Goal: Entertainment & Leisure: Browse casually

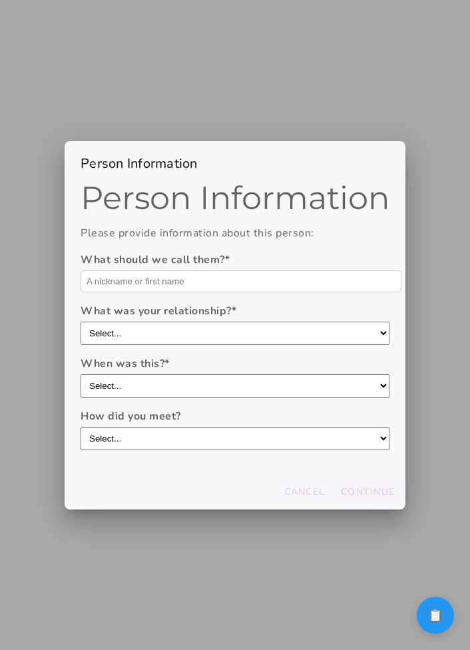
click at [291, 274] on input "text" at bounding box center [241, 281] width 321 height 22
type input "Domo"
click at [290, 342] on select "Select... boyfriend/girlfriend casual dating hookup partner friend with benefit…" at bounding box center [235, 333] width 309 height 23
select select "boyfriend/girlfriend"
click at [81, 322] on select "Select... boyfriend/girlfriend casual dating hookup partner friend with benefit…" at bounding box center [235, 333] width 309 height 23
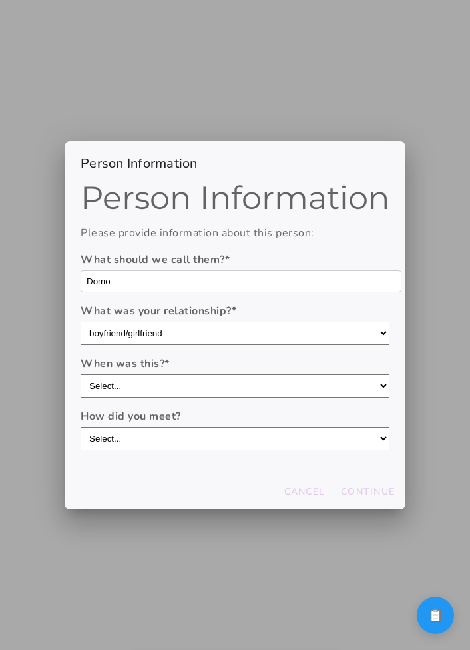
click at [291, 385] on select "Select... within the last year 1-3 years ago 3-5 years ago 5-10 years ago more …" at bounding box center [235, 385] width 309 height 23
select select "5-10 years ago"
click at [81, 374] on select "Select... within the last year 1-3 years ago 3-5 years ago 5-10 years ago more …" at bounding box center [235, 385] width 309 height 23
drag, startPoint x: 291, startPoint y: 385, endPoint x: 281, endPoint y: 447, distance: 62.7
click at [281, 447] on select "Select... through friends dating app at work/school at a party/event online com…" at bounding box center [235, 438] width 309 height 23
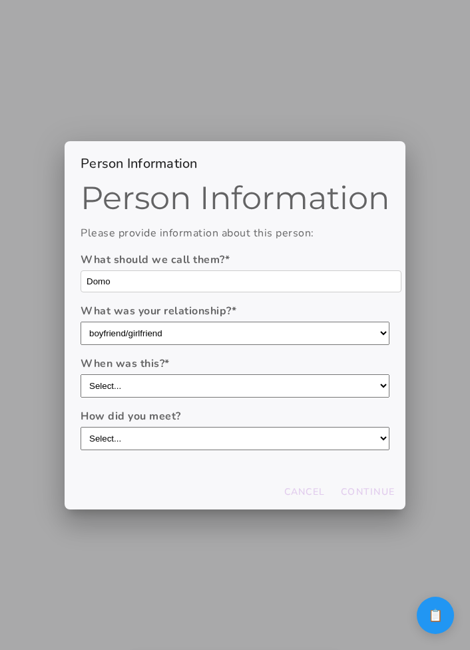
select select "through friends"
click at [81, 427] on select "Select... through friends dating app at work/school at a party/event online com…" at bounding box center [235, 438] width 309 height 23
click at [380, 499] on button "Continue" at bounding box center [368, 492] width 65 height 24
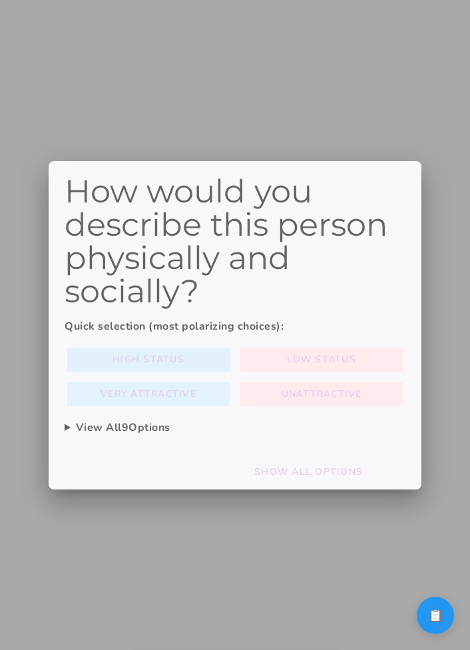
click at [220, 360] on button "High Status" at bounding box center [148, 360] width 162 height 24
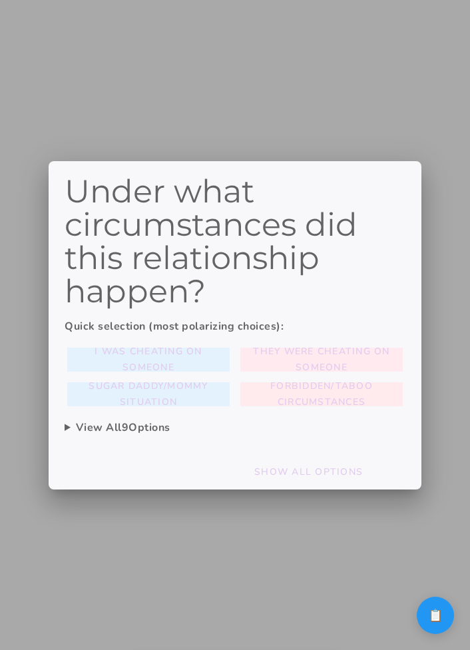
click at [0, 0] on slot "They were cheating on someone" at bounding box center [0, 0] width 0 height 0
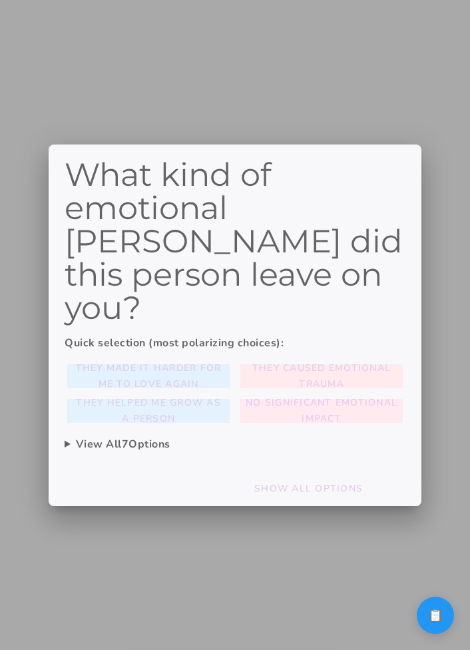
click at [0, 0] on slot "No significant emotional impact" at bounding box center [0, 0] width 0 height 0
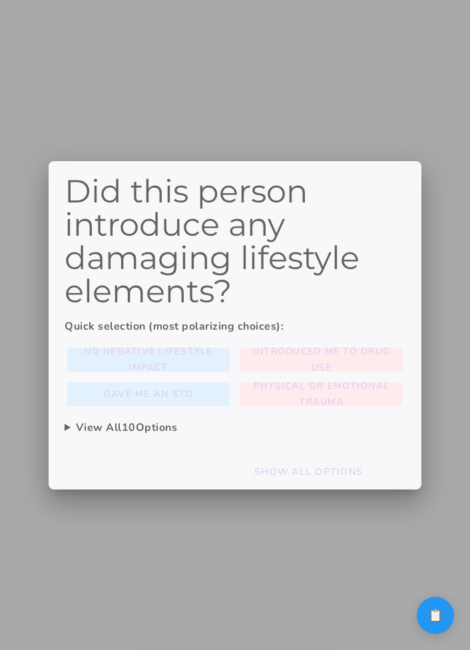
click at [0, 0] on slot "No negative lifestyle impact" at bounding box center [0, 0] width 0 height 0
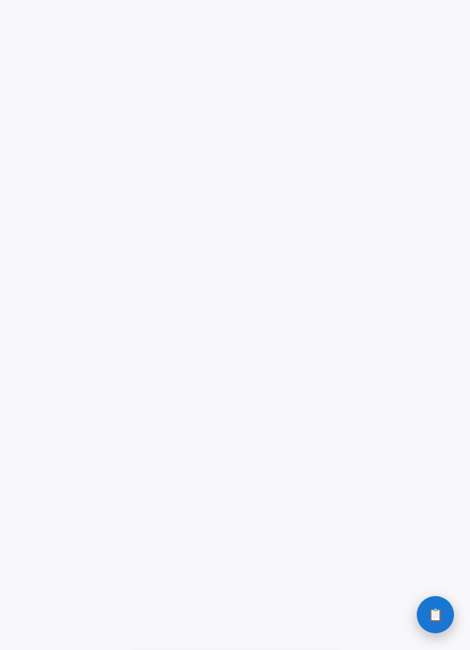
click at [433, 606] on button "📋 History" at bounding box center [435, 614] width 37 height 37
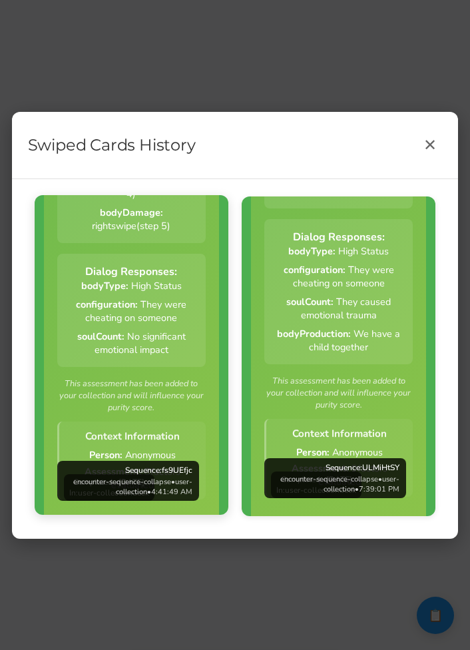
scroll to position [839, 0]
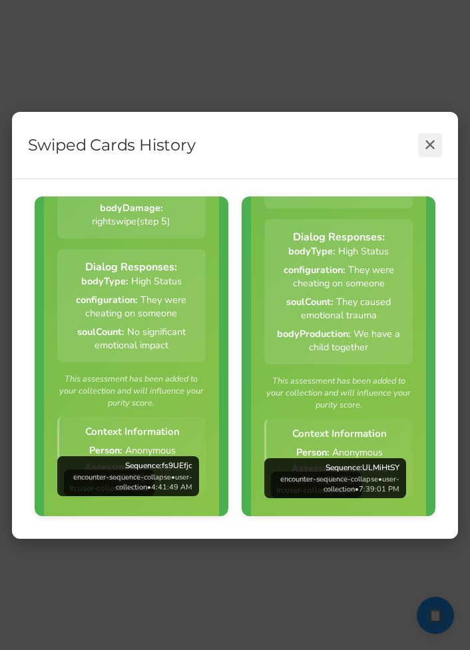
click at [440, 138] on button "✕" at bounding box center [430, 145] width 24 height 24
